Goal: Transaction & Acquisition: Book appointment/travel/reservation

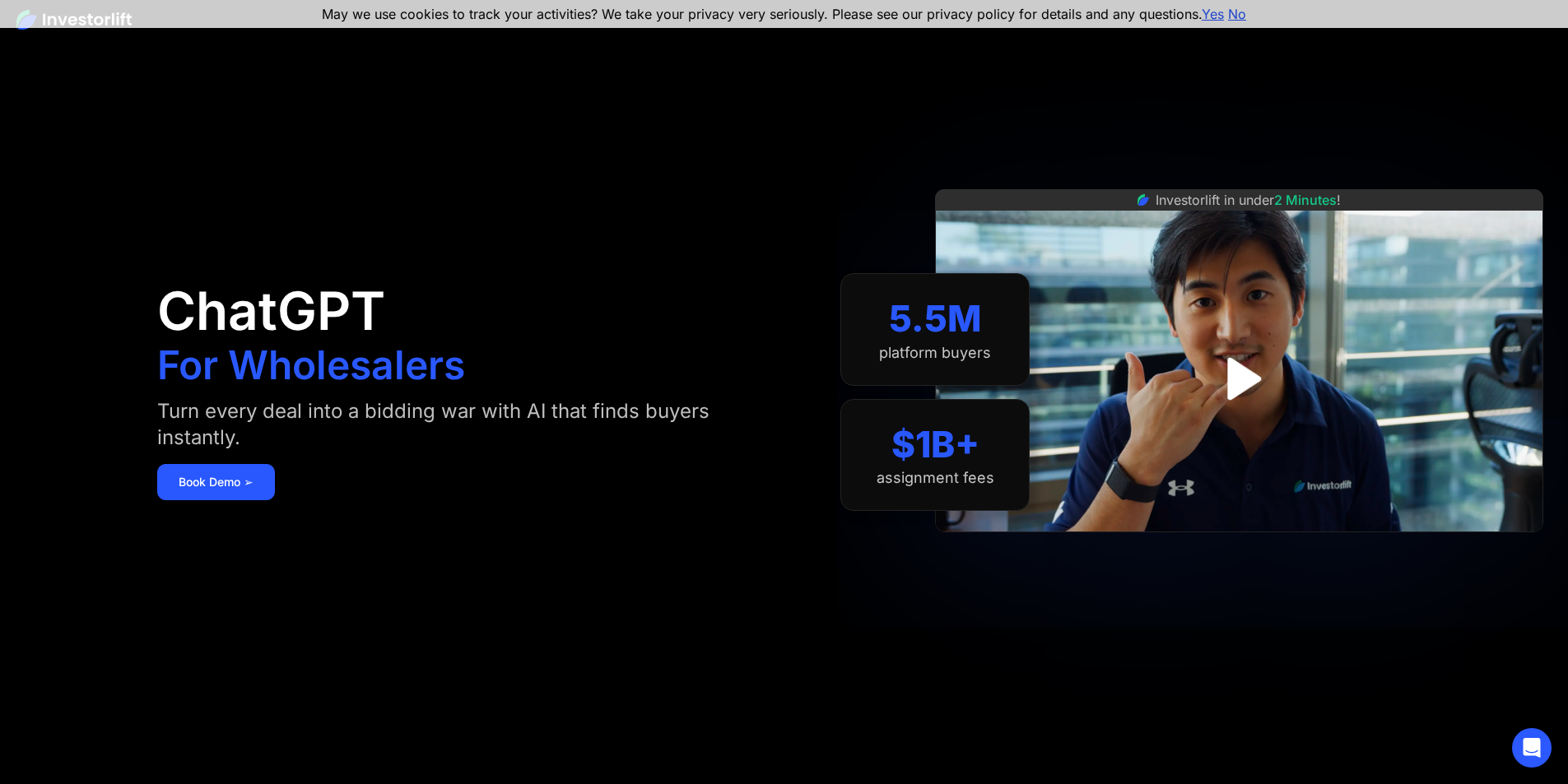
click at [1215, 10] on link "Yes" at bounding box center [1212, 14] width 22 height 17
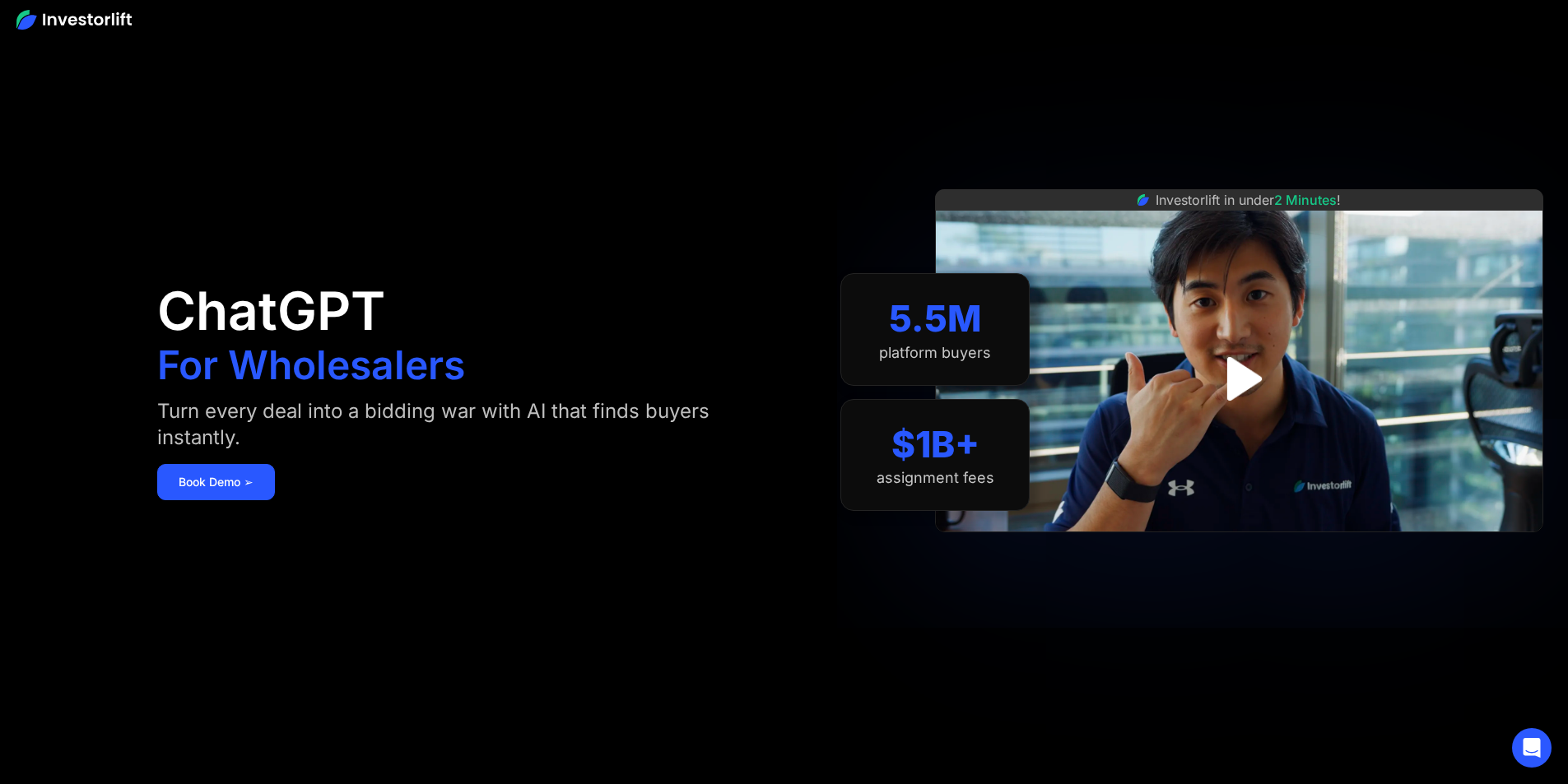
click at [90, 24] on img at bounding box center [74, 19] width 115 height 19
click at [275, 497] on link "Book Demo ➢" at bounding box center [215, 482] width 117 height 36
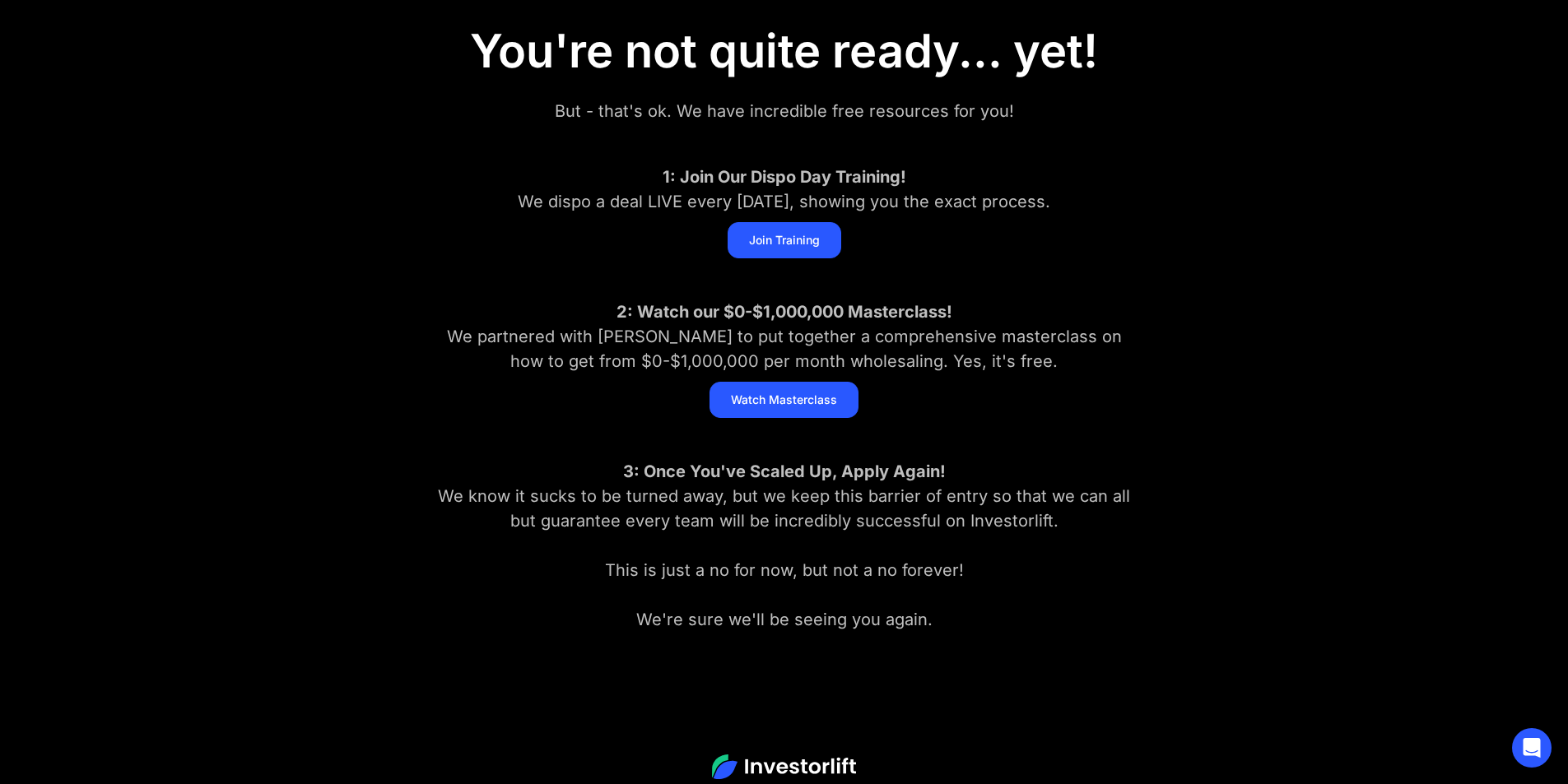
scroll to position [200, 0]
